Goal: Task Accomplishment & Management: Manage account settings

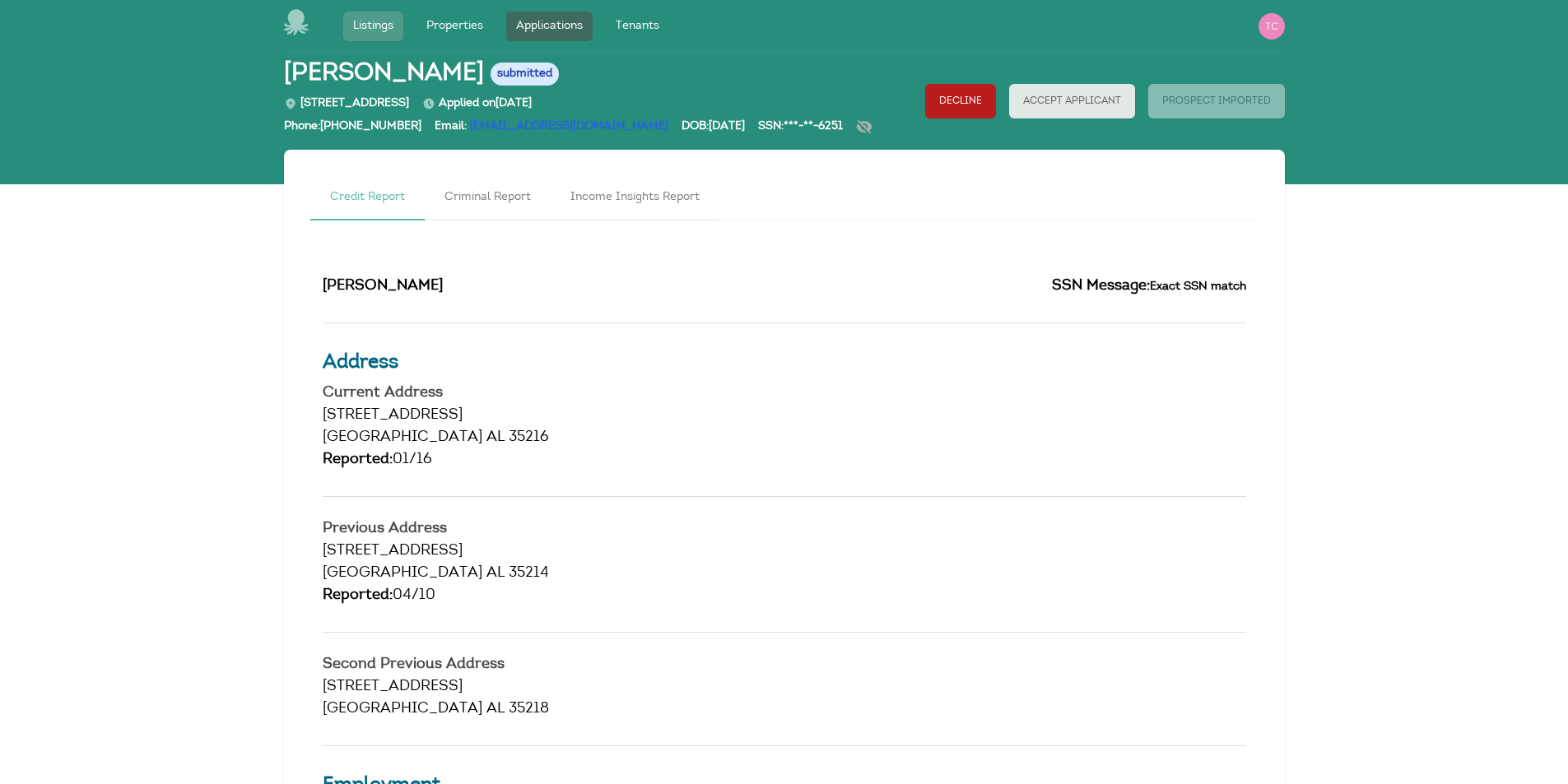
click at [372, 26] on link "Listings" at bounding box center [372, 26] width 60 height 30
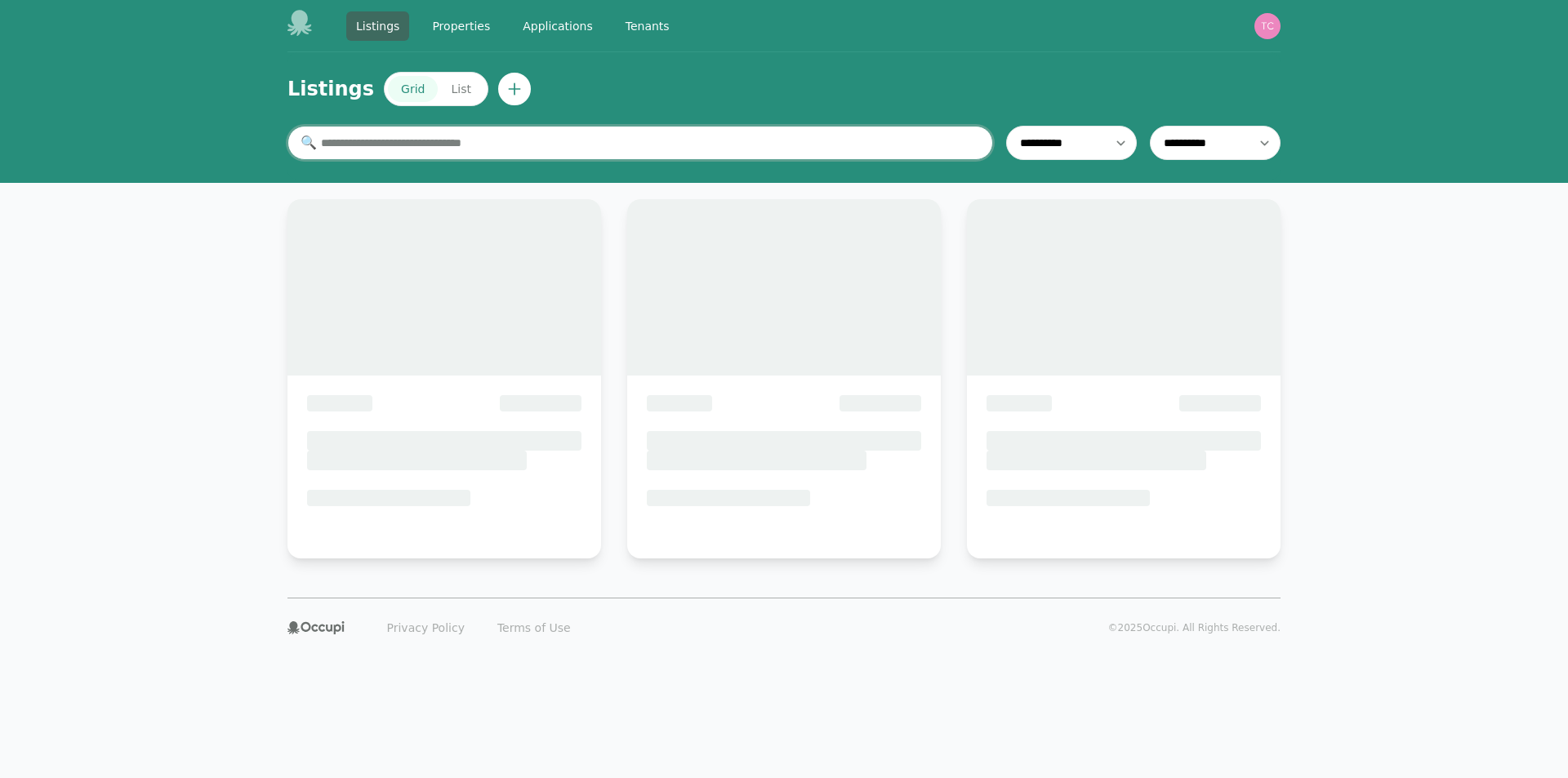
click at [377, 144] on input "text" at bounding box center [640, 143] width 705 height 35
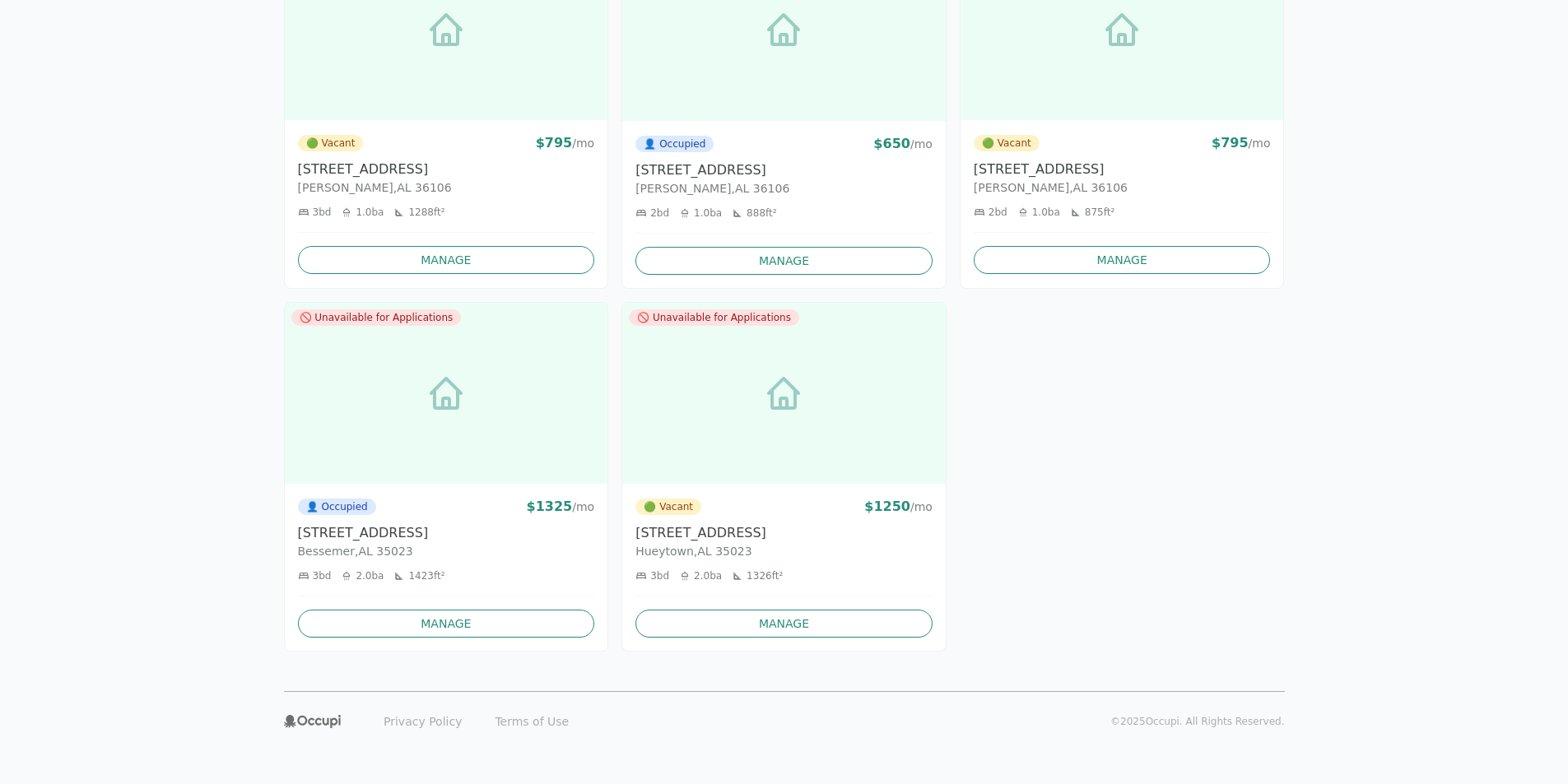
scroll to position [1360, 0]
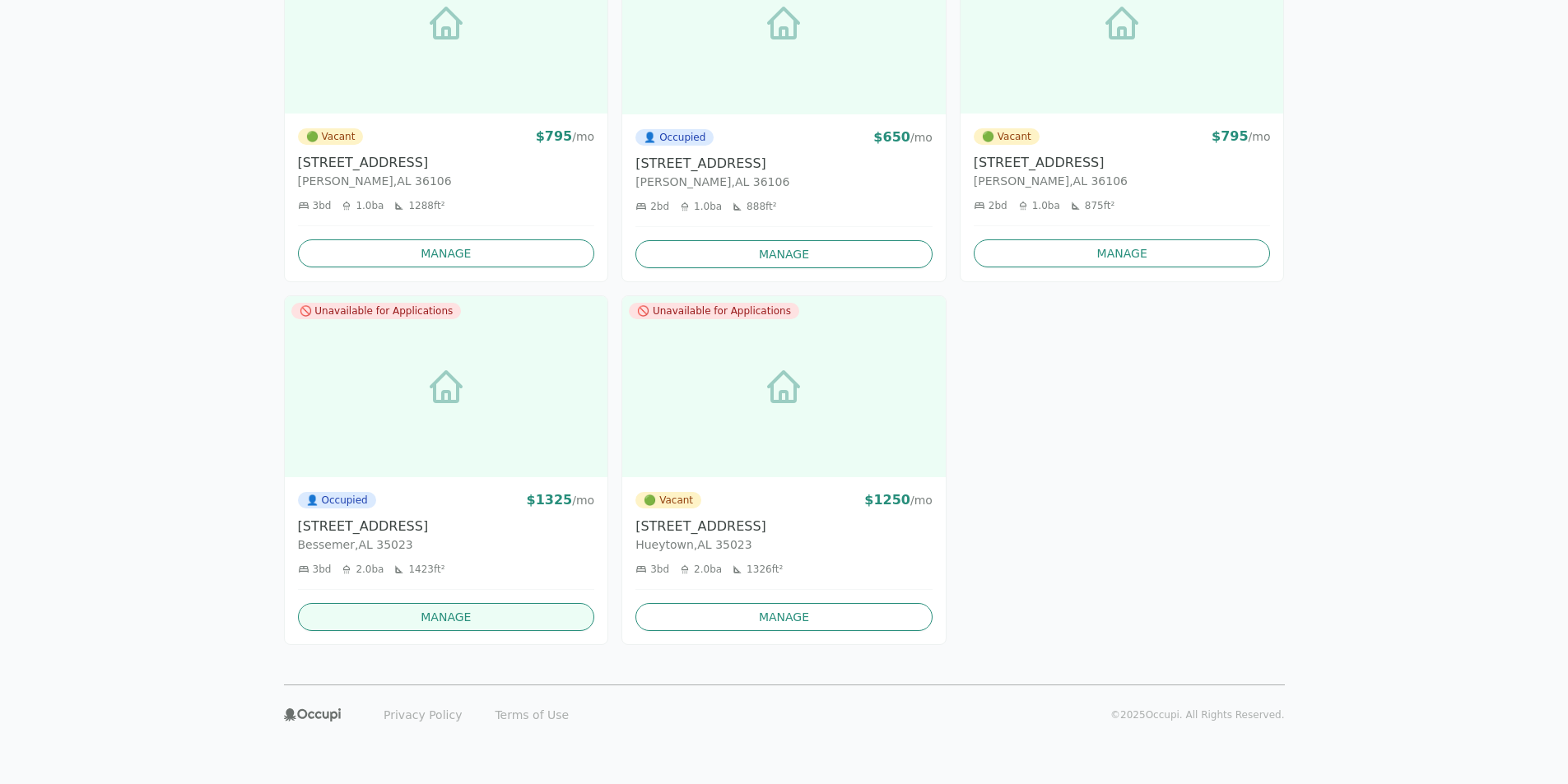
type input "***"
click at [458, 617] on link "Manage" at bounding box center [446, 617] width 297 height 28
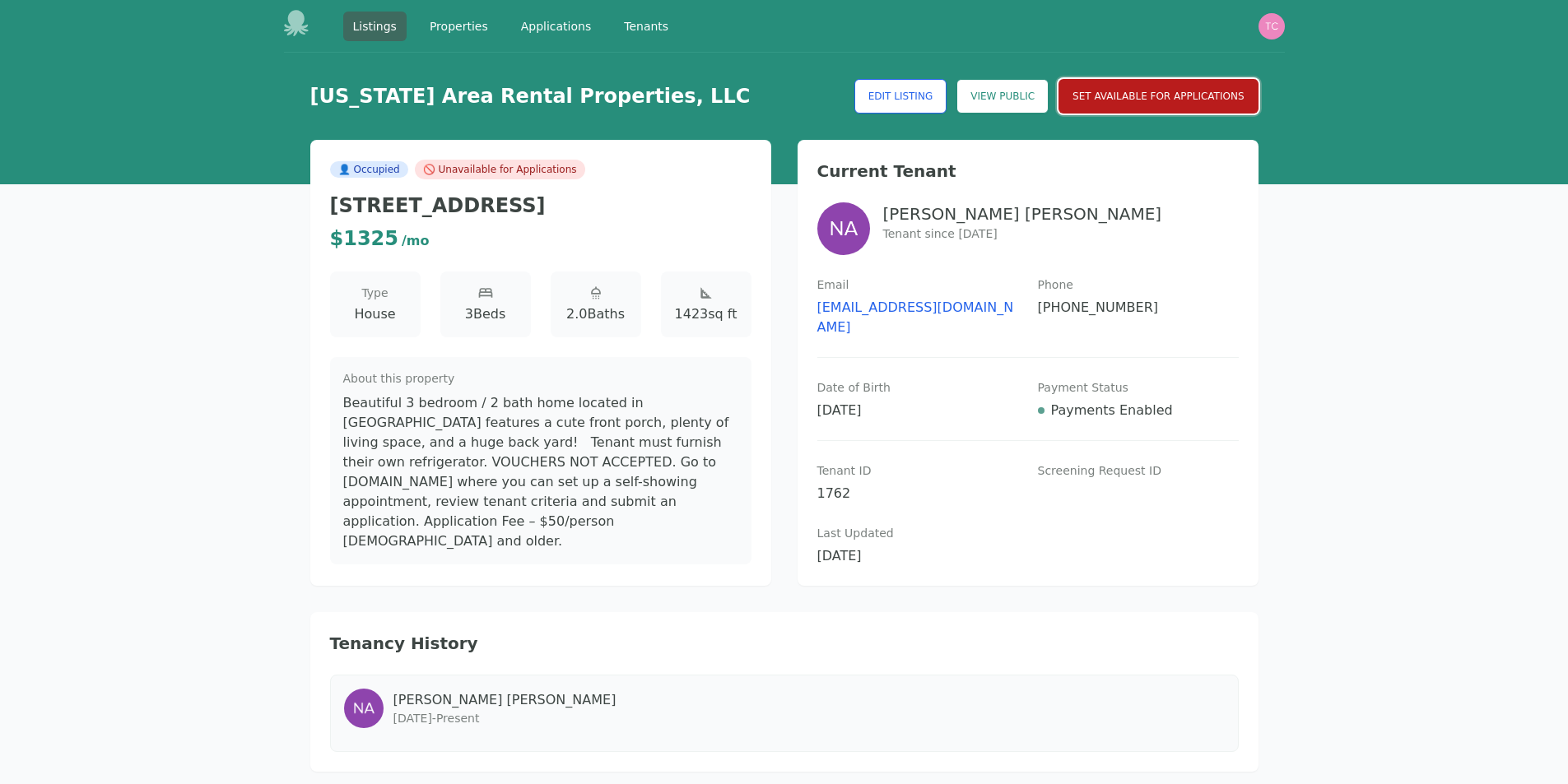
click at [1149, 93] on button "Set Available for Applications" at bounding box center [1157, 97] width 199 height 35
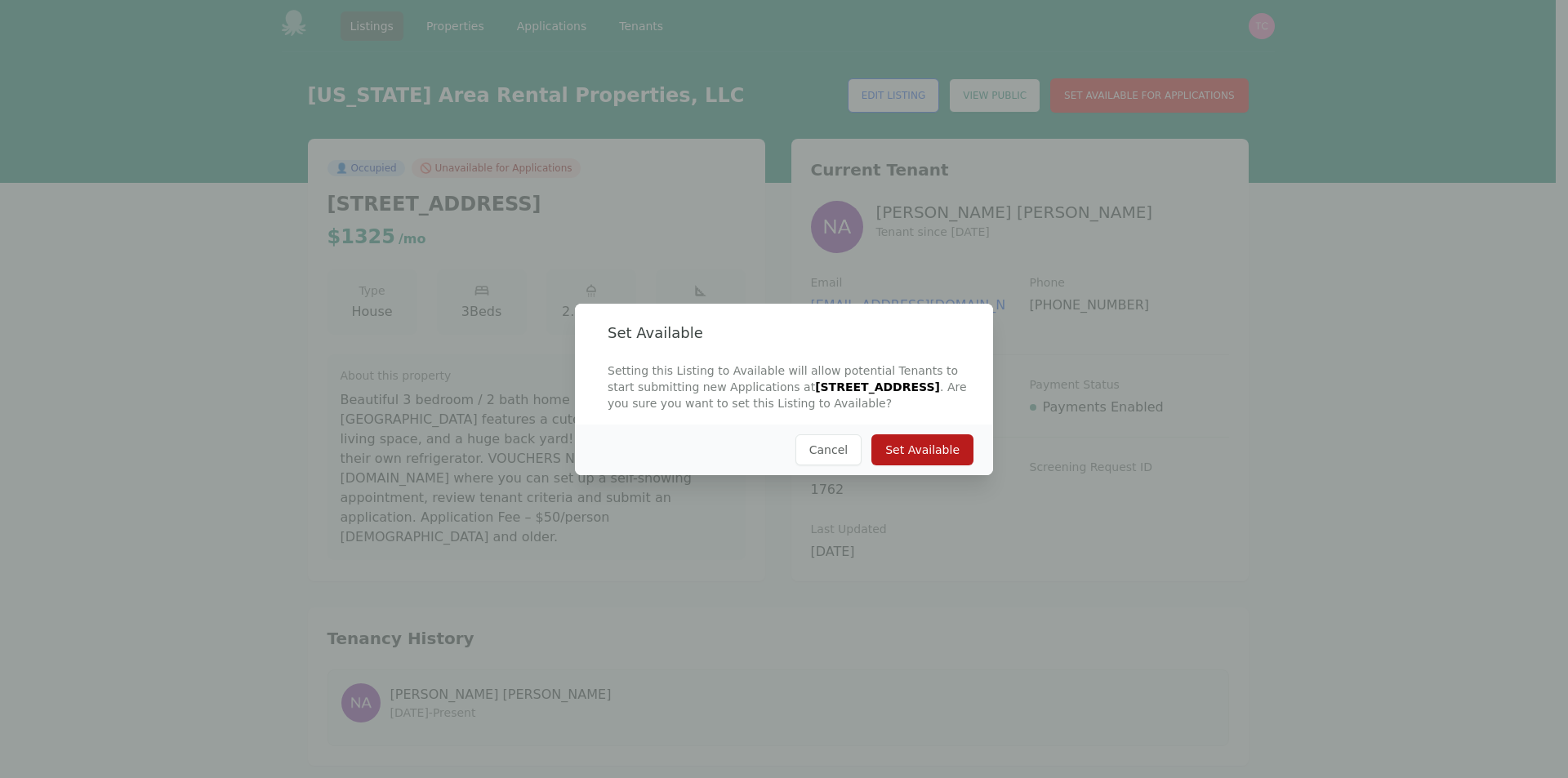
click at [924, 446] on button "Set Available" at bounding box center [922, 450] width 102 height 31
